Goal: Task Accomplishment & Management: Complete application form

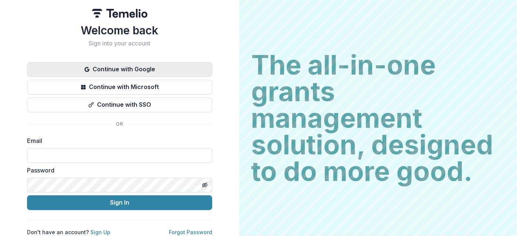
click at [145, 63] on button "Continue with Google" at bounding box center [119, 69] width 185 height 15
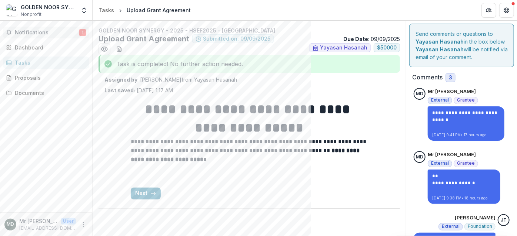
click at [28, 27] on button "Notifications 1" at bounding box center [46, 33] width 86 height 12
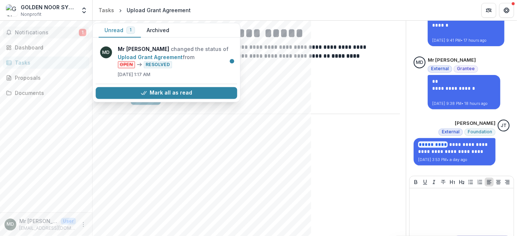
scroll to position [113, 0]
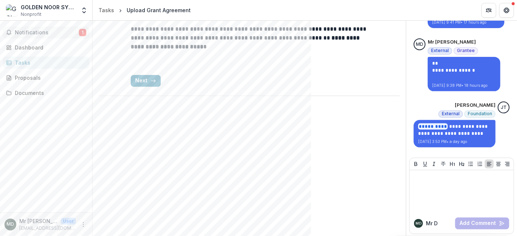
click at [28, 31] on span "Notifications" at bounding box center [47, 33] width 64 height 6
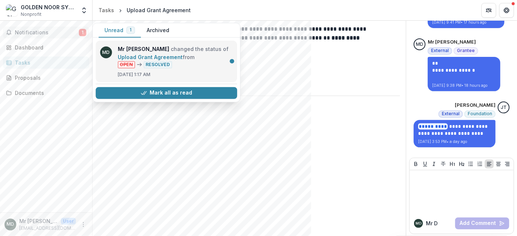
click at [151, 54] on link "Upload Grant Agreement" at bounding box center [150, 57] width 65 height 6
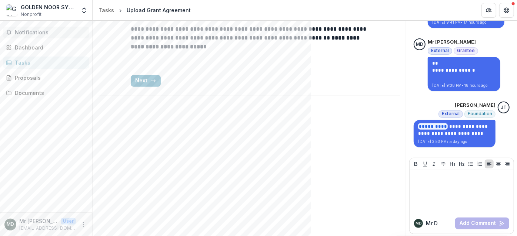
click at [34, 30] on span "Notifications" at bounding box center [50, 33] width 71 height 6
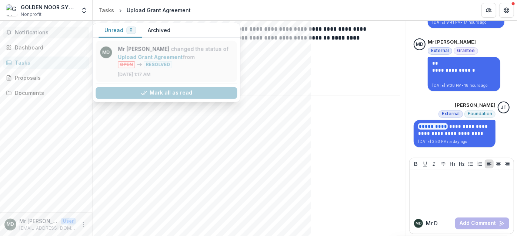
click at [161, 54] on link "Upload Grant Agreement" at bounding box center [150, 57] width 65 height 6
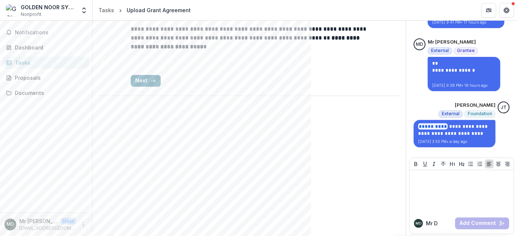
click at [141, 78] on button "Next" at bounding box center [146, 81] width 30 height 12
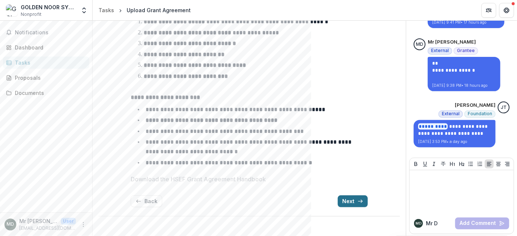
scroll to position [113, 0]
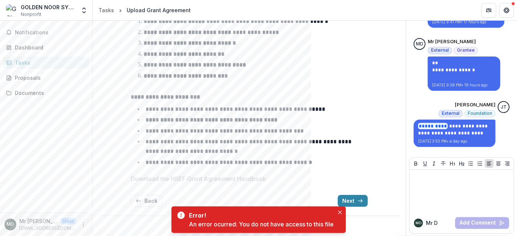
click at [279, 225] on div "An error ocurred: You do not have access to this file" at bounding box center [261, 224] width 145 height 9
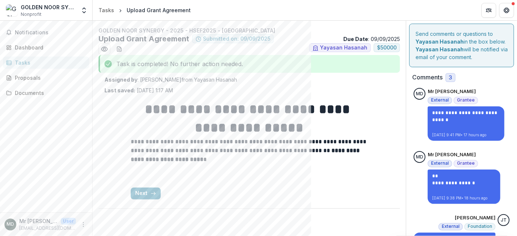
click at [221, 67] on div "Task is completed! No further action needed." at bounding box center [248, 64] width 301 height 18
click at [212, 94] on div "**********" at bounding box center [249, 149] width 237 height 111
click at [33, 84] on div "Notifications Dashboard Tasks Proposals Documents" at bounding box center [46, 117] width 92 height 192
click at [26, 78] on div "Proposals" at bounding box center [49, 78] width 68 height 8
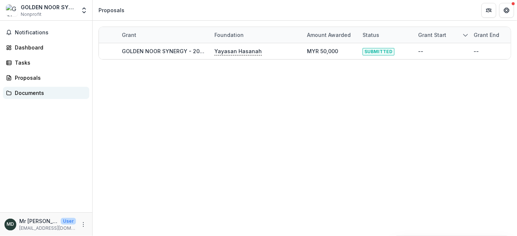
click at [29, 92] on div "Documents" at bounding box center [49, 93] width 68 height 8
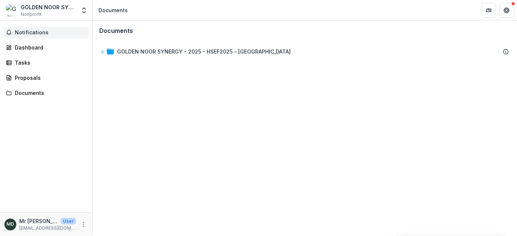
click at [24, 33] on span "Notifications" at bounding box center [50, 33] width 71 height 6
click at [28, 48] on div "Dashboard" at bounding box center [49, 48] width 68 height 8
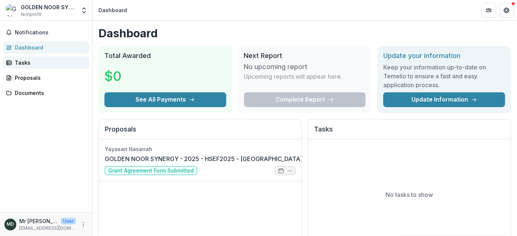
click at [37, 62] on div "Tasks" at bounding box center [49, 63] width 68 height 8
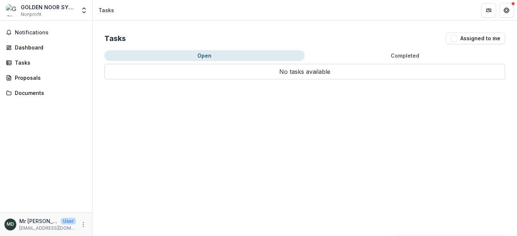
click at [187, 57] on button "Open" at bounding box center [204, 55] width 200 height 11
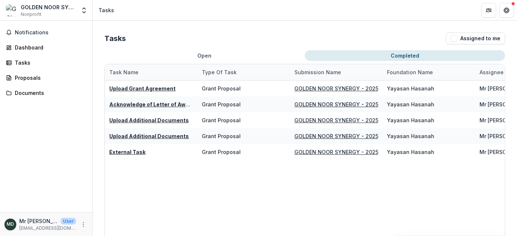
click at [408, 54] on button "Completed" at bounding box center [405, 55] width 200 height 11
click at [24, 60] on div "Tasks" at bounding box center [49, 63] width 68 height 8
click at [27, 33] on span "Notifications" at bounding box center [50, 33] width 71 height 6
click at [38, 31] on span "Notifications" at bounding box center [50, 33] width 71 height 6
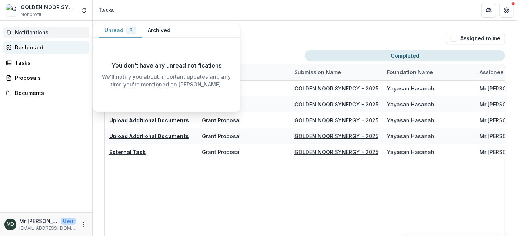
click at [160, 34] on button "Archived" at bounding box center [159, 30] width 34 height 14
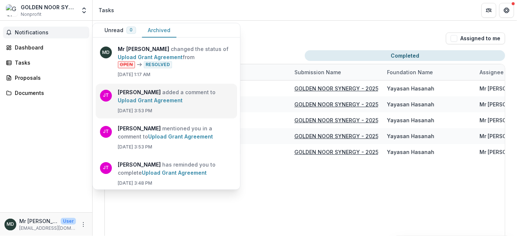
click at [182, 98] on link "Upload Grant Agreement" at bounding box center [150, 100] width 65 height 6
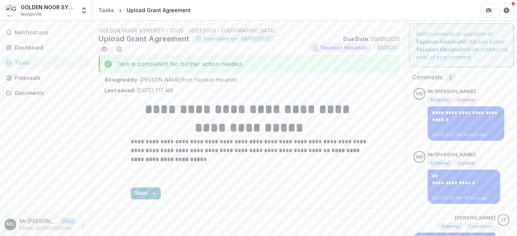
click at [449, 78] on span "3" at bounding box center [450, 78] width 3 height 6
click at [149, 189] on button "Next" at bounding box center [146, 194] width 30 height 12
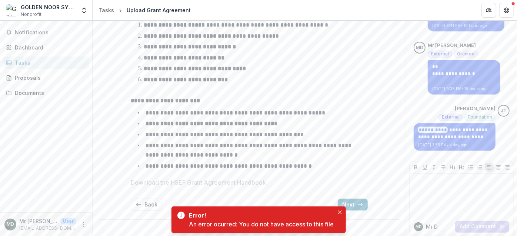
scroll to position [113, 0]
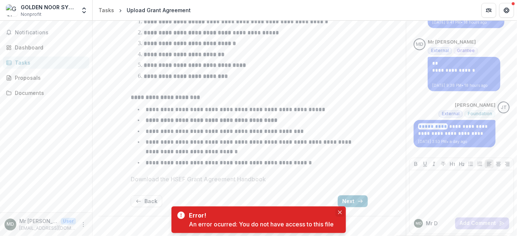
click at [341, 213] on icon "Close" at bounding box center [340, 213] width 4 height 4
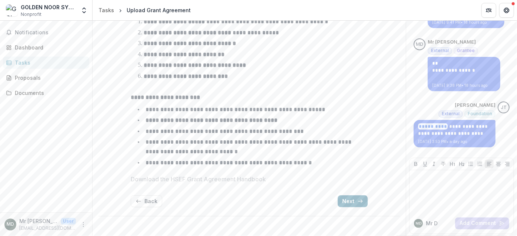
click at [355, 198] on button "Next" at bounding box center [353, 202] width 30 height 12
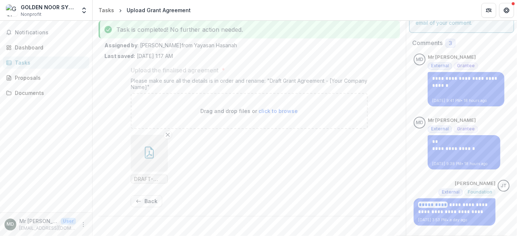
click at [29, 63] on div "Tasks" at bounding box center [49, 63] width 68 height 8
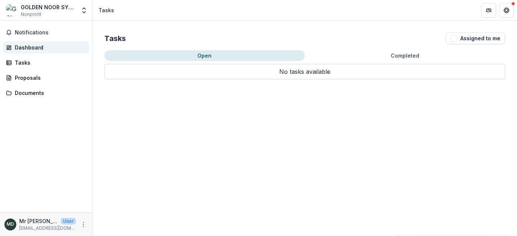
click at [31, 50] on div "Dashboard" at bounding box center [49, 48] width 68 height 8
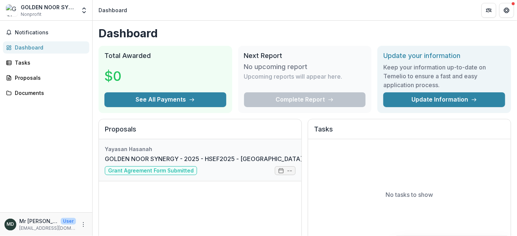
click at [218, 155] on link "GOLDEN NOOR SYNERGY - 2025 - HSEF2025 - [GEOGRAPHIC_DATA]" at bounding box center [204, 159] width 198 height 9
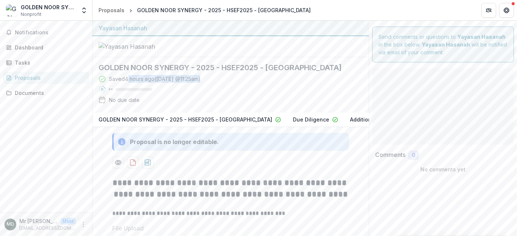
drag, startPoint x: 258, startPoint y: 93, endPoint x: 127, endPoint y: 66, distance: 133.7
click at [127, 75] on div "Saved 4 hours ago ( [DATE] @ 11:25am ) 0 % No due date" at bounding box center [224, 91] width 252 height 32
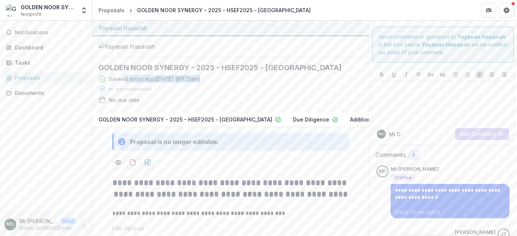
click at [232, 107] on div "Saved 4 hours ago ( [DATE] @ 11:25am ) 0 % No due date" at bounding box center [224, 91] width 252 height 32
click at [43, 44] on div "Dashboard" at bounding box center [49, 48] width 68 height 8
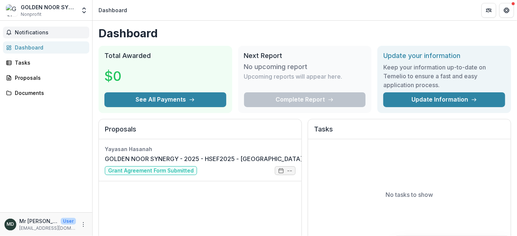
click at [41, 35] on span "Notifications" at bounding box center [50, 33] width 71 height 6
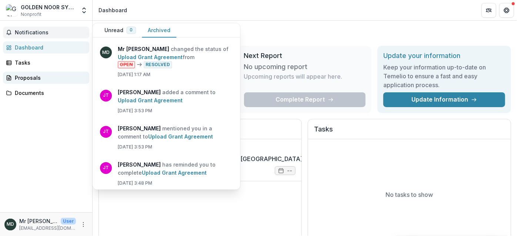
click at [16, 83] on link "Proposals" at bounding box center [46, 78] width 86 height 12
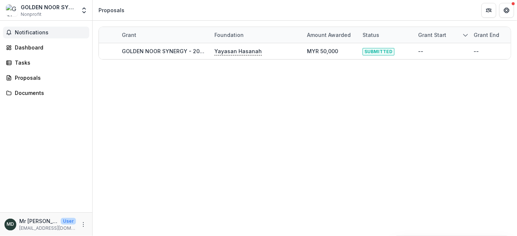
click at [38, 28] on button "Notifications" at bounding box center [46, 33] width 86 height 12
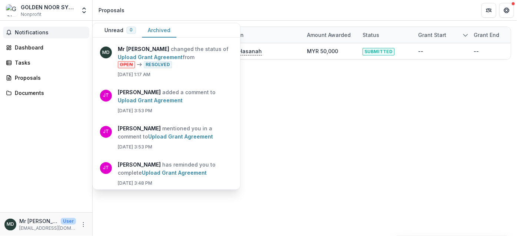
click at [30, 27] on button "Notifications" at bounding box center [46, 33] width 86 height 12
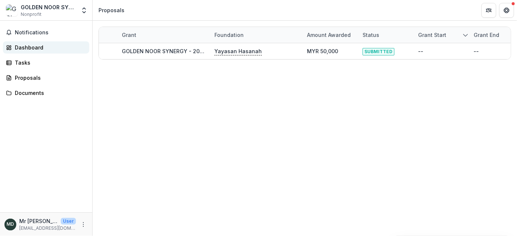
click at [21, 48] on div "Dashboard" at bounding box center [49, 48] width 68 height 8
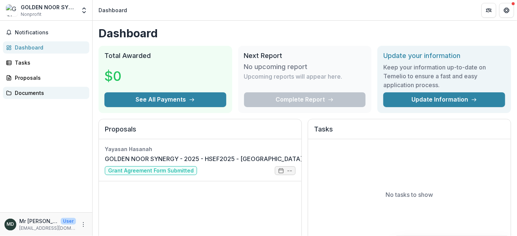
click at [43, 93] on div "Documents" at bounding box center [49, 93] width 68 height 8
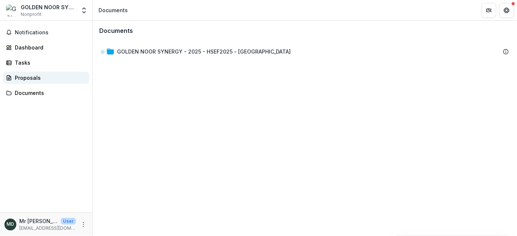
click at [34, 81] on div "Proposals" at bounding box center [49, 78] width 68 height 8
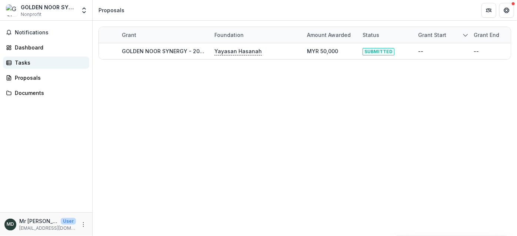
click at [27, 63] on div "Tasks" at bounding box center [49, 63] width 68 height 8
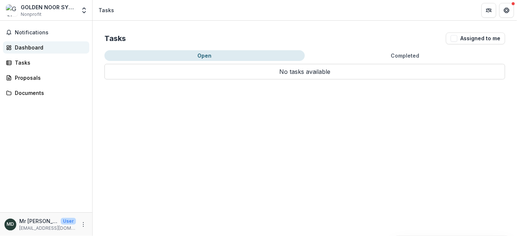
click at [31, 49] on div "Dashboard" at bounding box center [49, 48] width 68 height 8
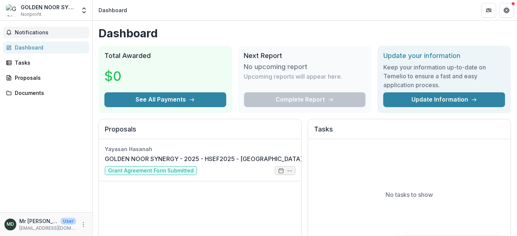
click at [31, 36] on button "Notifications" at bounding box center [46, 33] width 86 height 12
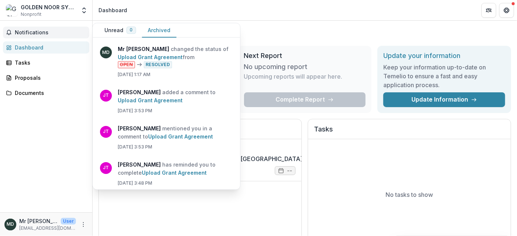
click at [168, 32] on button "Archived" at bounding box center [159, 30] width 34 height 14
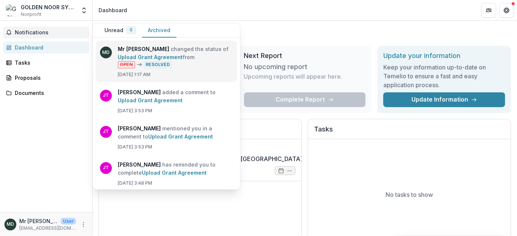
click at [182, 54] on link "Upload Grant Agreement" at bounding box center [150, 57] width 65 height 6
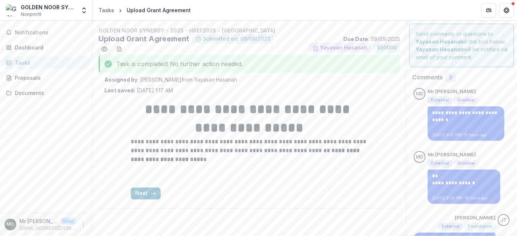
click at [416, 92] on div "MD" at bounding box center [419, 94] width 7 height 5
click at [38, 46] on div "Dashboard" at bounding box center [49, 48] width 68 height 8
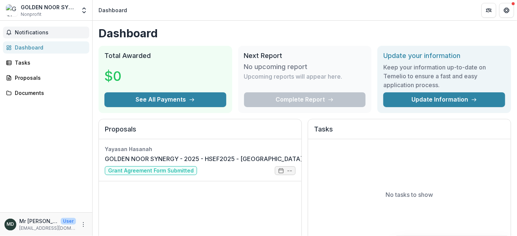
click at [38, 30] on span "Notifications" at bounding box center [50, 33] width 71 height 6
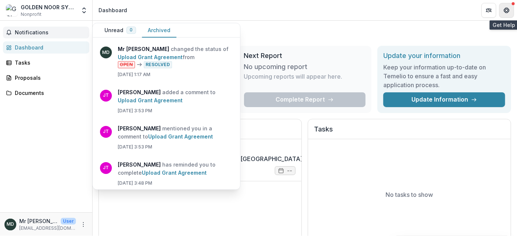
click at [507, 9] on icon "Get Help" at bounding box center [506, 10] width 6 height 6
